Goal: Task Accomplishment & Management: Manage account settings

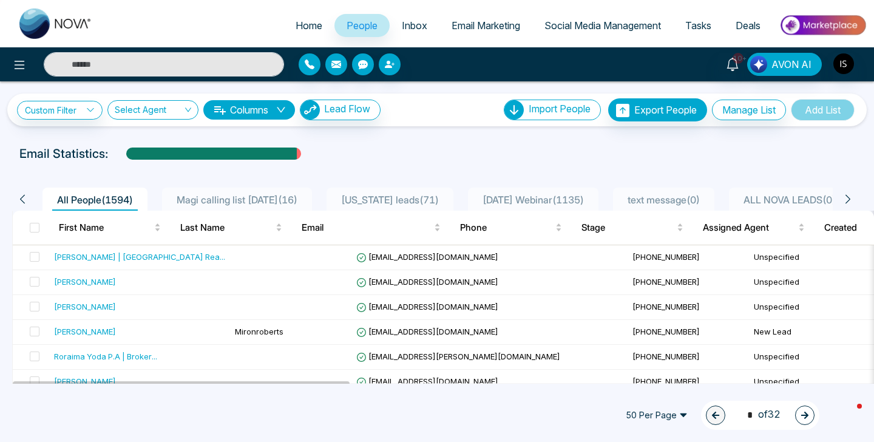
click at [304, 29] on span "Home" at bounding box center [308, 25] width 27 height 12
select select "*"
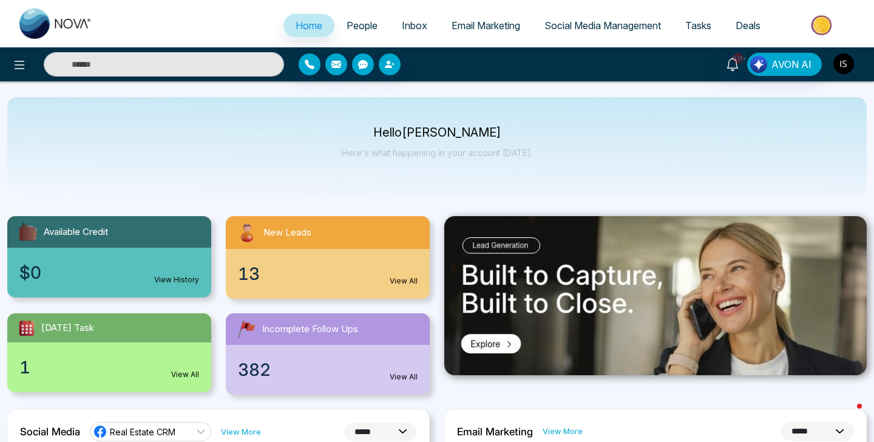
click at [844, 53] on img "button" at bounding box center [843, 63] width 21 height 21
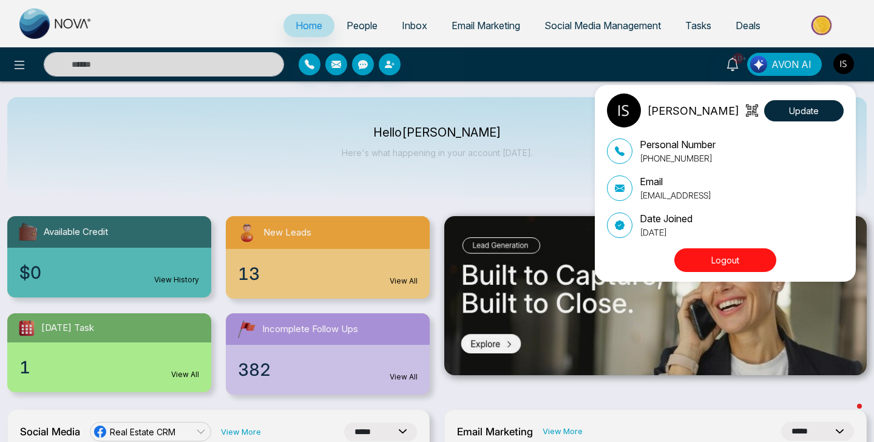
click at [700, 265] on button "Logout" at bounding box center [725, 260] width 102 height 24
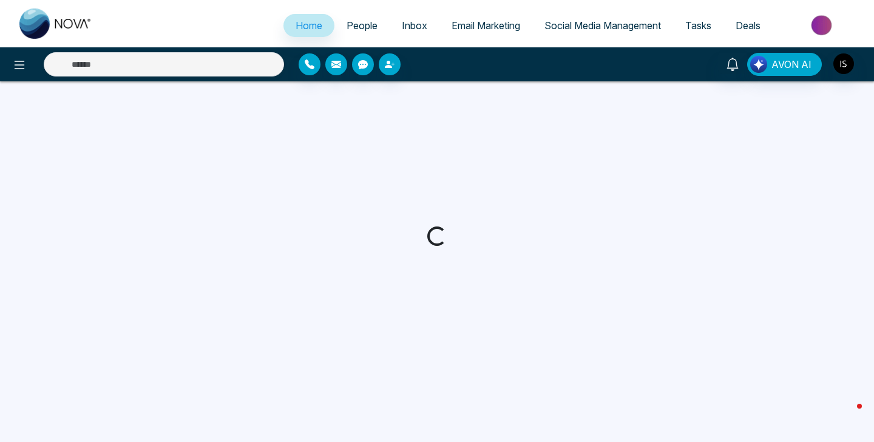
select select "*"
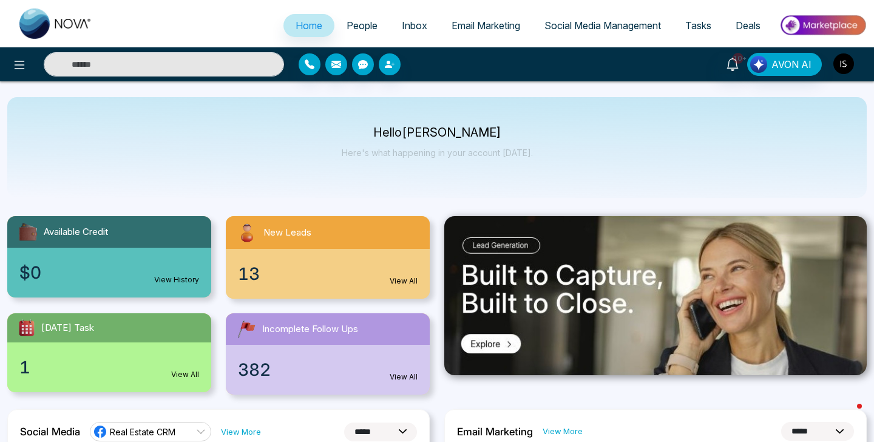
click at [833, 59] on img "button" at bounding box center [843, 63] width 21 height 21
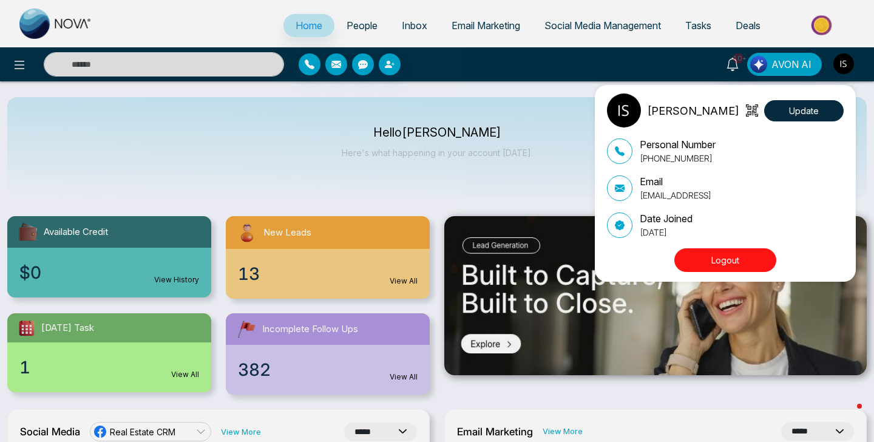
click at [692, 257] on button "Logout" at bounding box center [725, 260] width 102 height 24
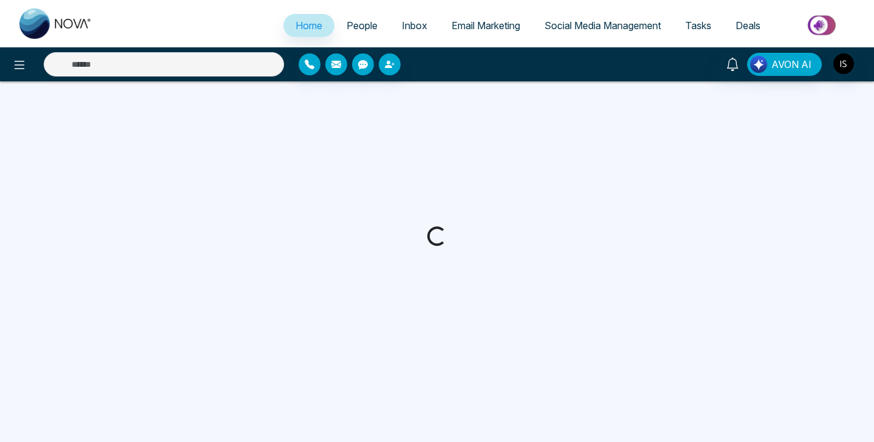
select select "*"
